Goal: Browse casually

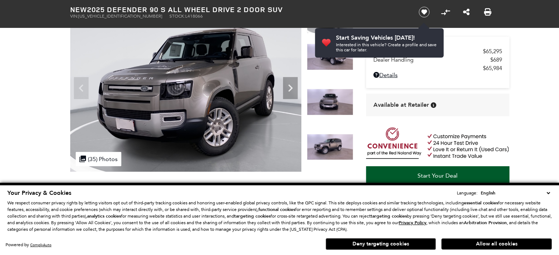
scroll to position [184, 0]
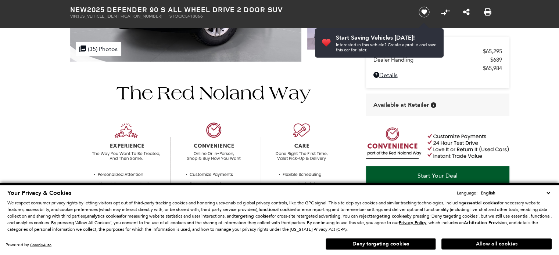
click at [471, 248] on button "Allow all cookies" at bounding box center [496, 244] width 110 height 11
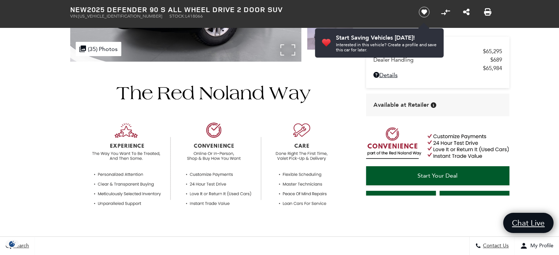
scroll to position [37, 0]
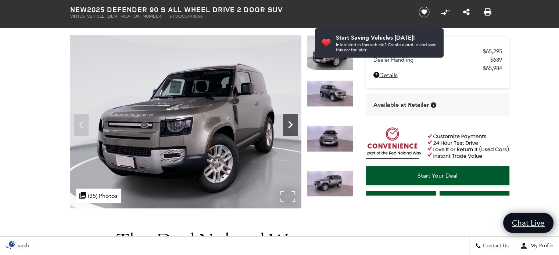
click at [291, 127] on icon "Next" at bounding box center [290, 125] width 15 height 15
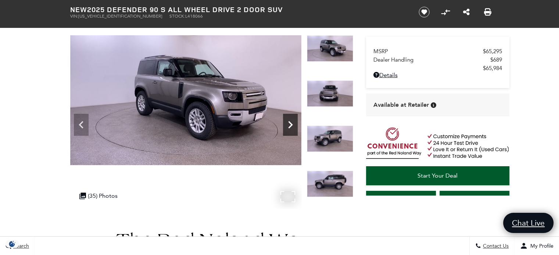
click at [291, 127] on icon "Next" at bounding box center [290, 125] width 15 height 15
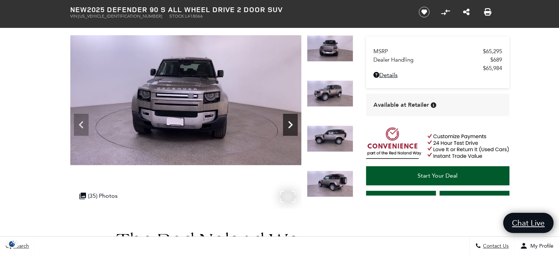
click at [291, 127] on icon "Next" at bounding box center [290, 125] width 15 height 15
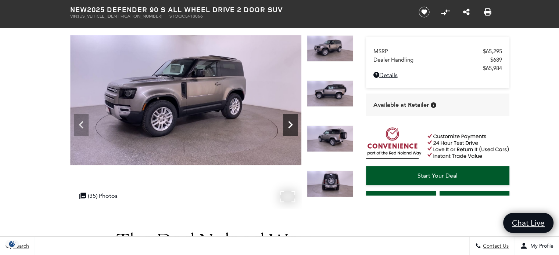
click at [291, 127] on icon "Next" at bounding box center [290, 125] width 15 height 15
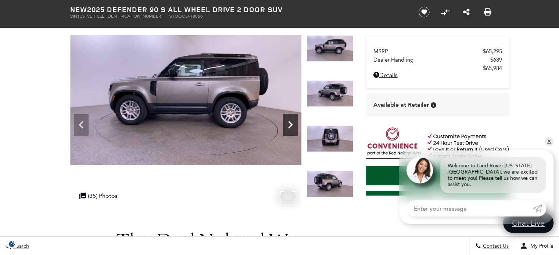
scroll to position [0, 0]
click at [291, 127] on icon "Next" at bounding box center [290, 125] width 15 height 15
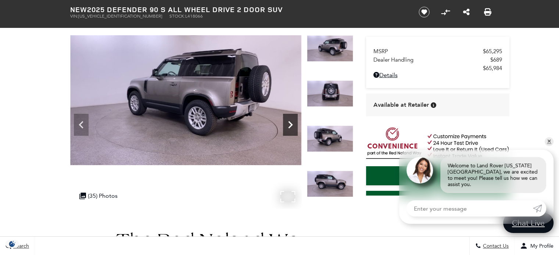
click at [291, 127] on icon "Next" at bounding box center [290, 125] width 15 height 15
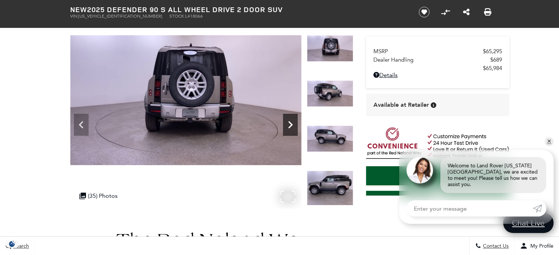
click at [291, 127] on icon "Next" at bounding box center [290, 125] width 15 height 15
